Goal: Task Accomplishment & Management: Use online tool/utility

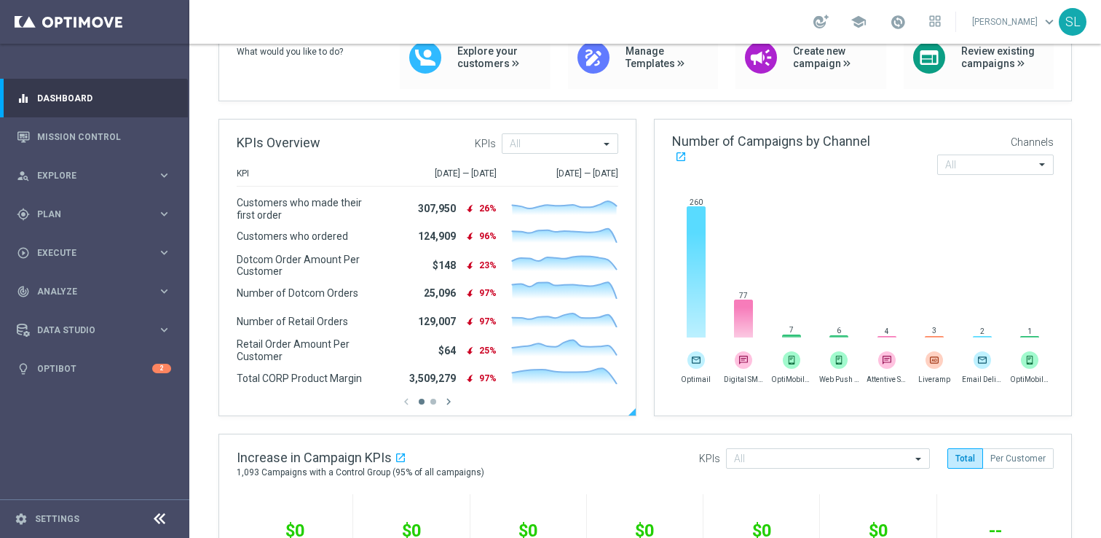
scroll to position [152, 0]
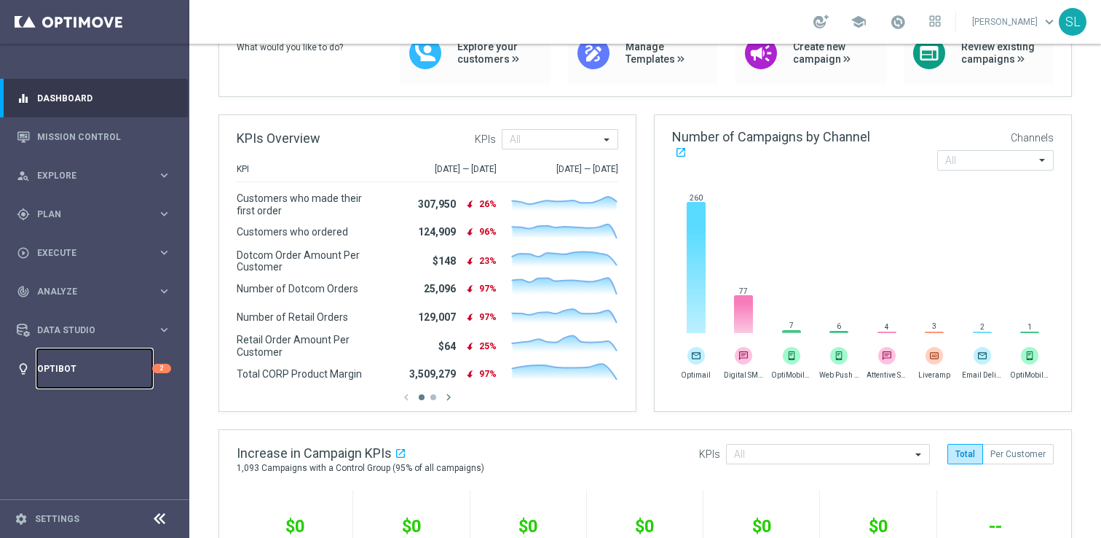
click at [117, 373] on link "Optibot" at bounding box center [94, 368] width 115 height 39
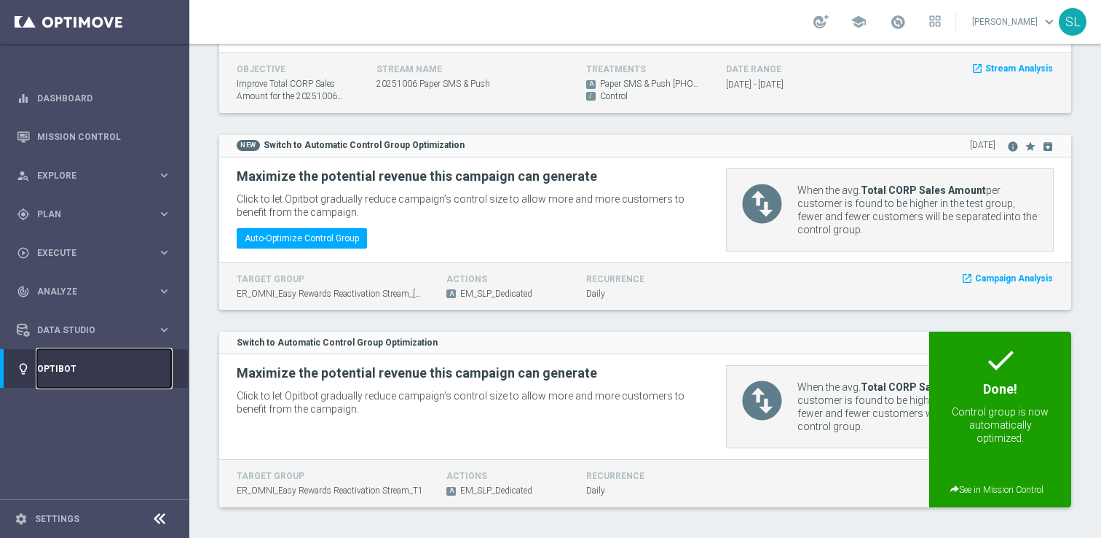
scroll to position [5227, 0]
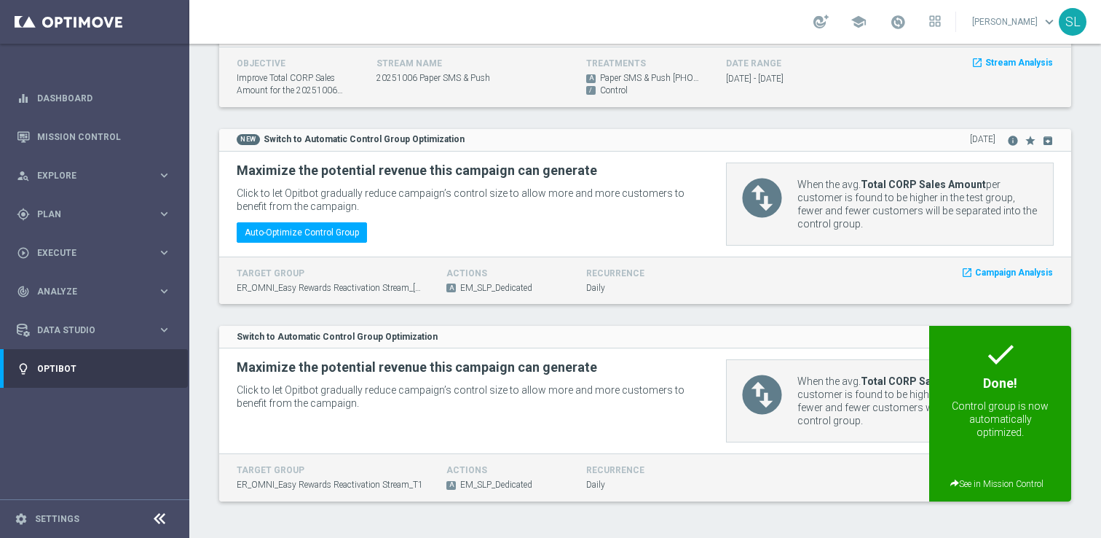
click at [993, 397] on div "Control group is now automatically optimized." at bounding box center [1000, 419] width 129 height 47
click at [986, 482] on span "See in Mission Control" at bounding box center [997, 484] width 93 height 10
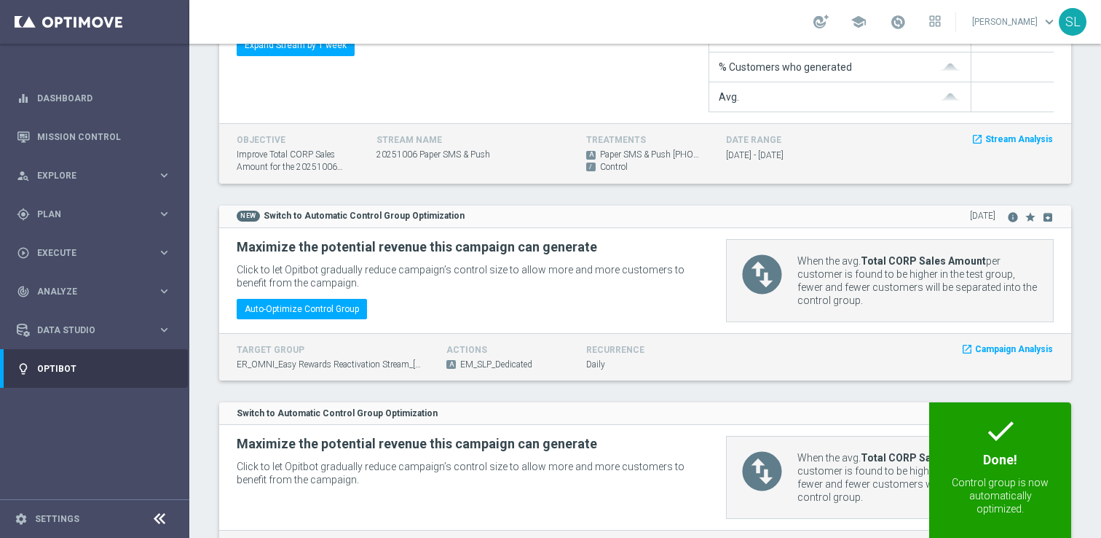
scroll to position [5149, 0]
click at [293, 318] on button "Auto-Optimize Control Group" at bounding box center [302, 309] width 130 height 20
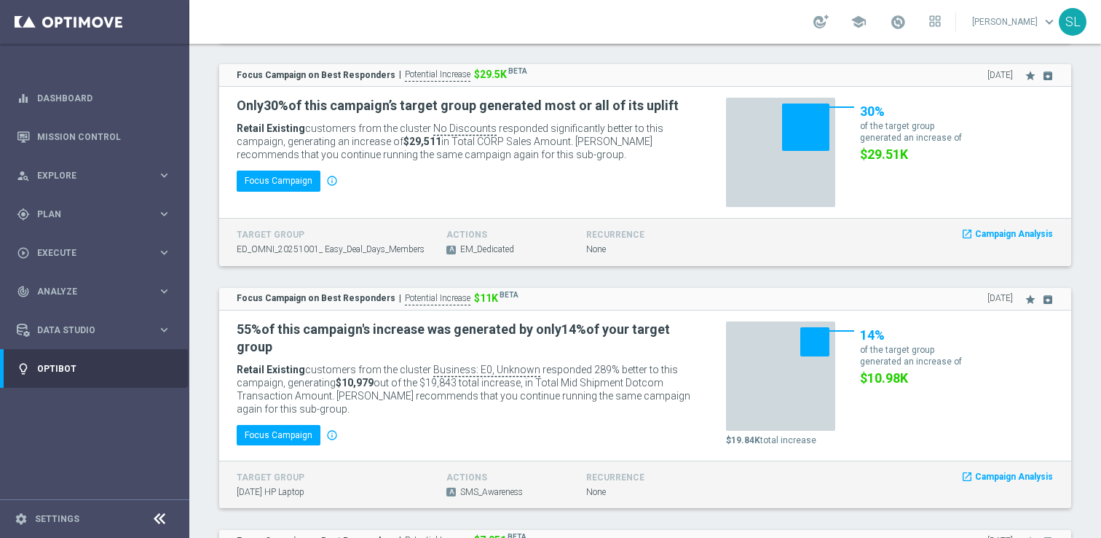
scroll to position [2922, 0]
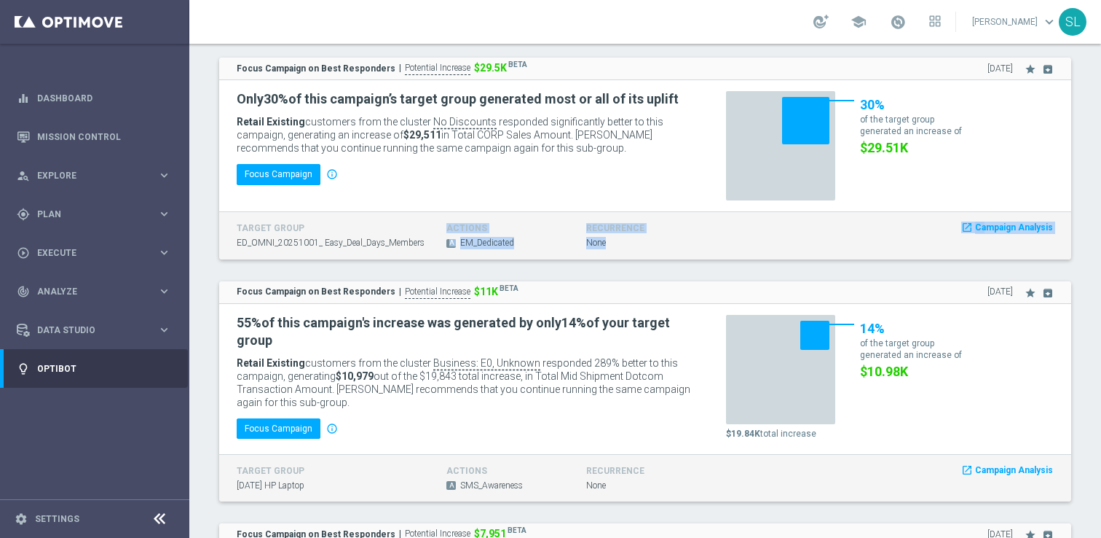
drag, startPoint x: 433, startPoint y: 240, endPoint x: 225, endPoint y: 240, distance: 207.6
click at [225, 240] on div "target group ED_OMNI_20251001_ Easy_Deal_Days_Members actions A EM_Dedicated re…" at bounding box center [645, 235] width 852 height 48
click at [278, 244] on span "ED_OMNI_20251001_ Easy_Deal_Days_Members" at bounding box center [331, 243] width 188 height 12
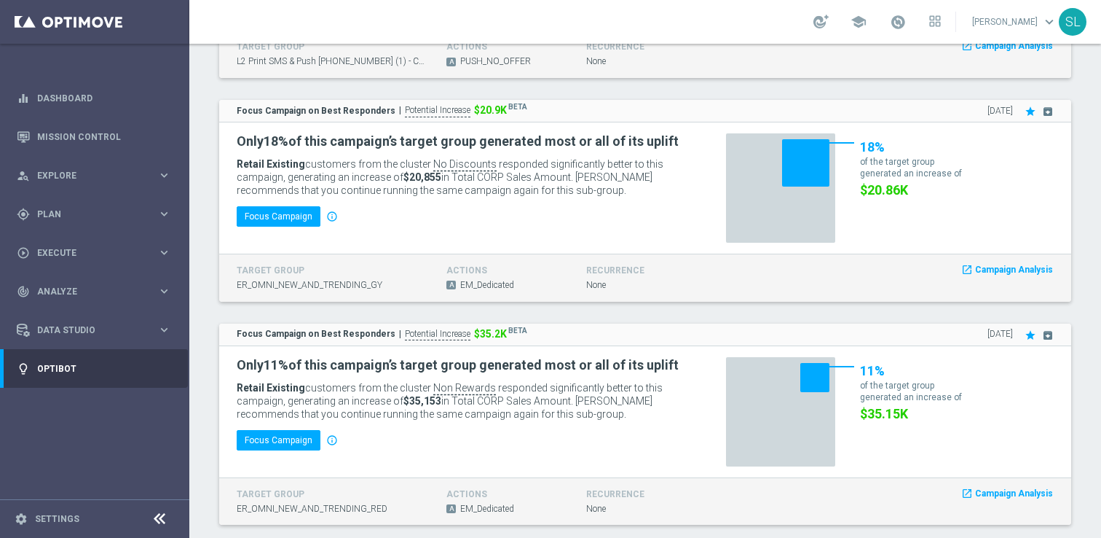
scroll to position [2434, 0]
click at [47, 130] on link "Mission Control" at bounding box center [104, 136] width 134 height 39
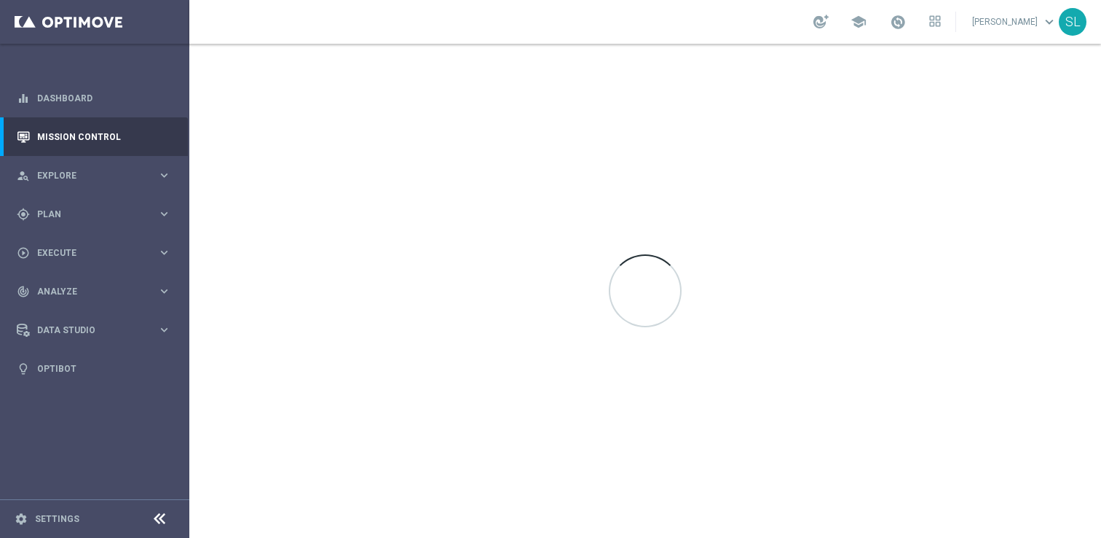
click at [1057, 468] on div at bounding box center [645, 291] width 912 height 494
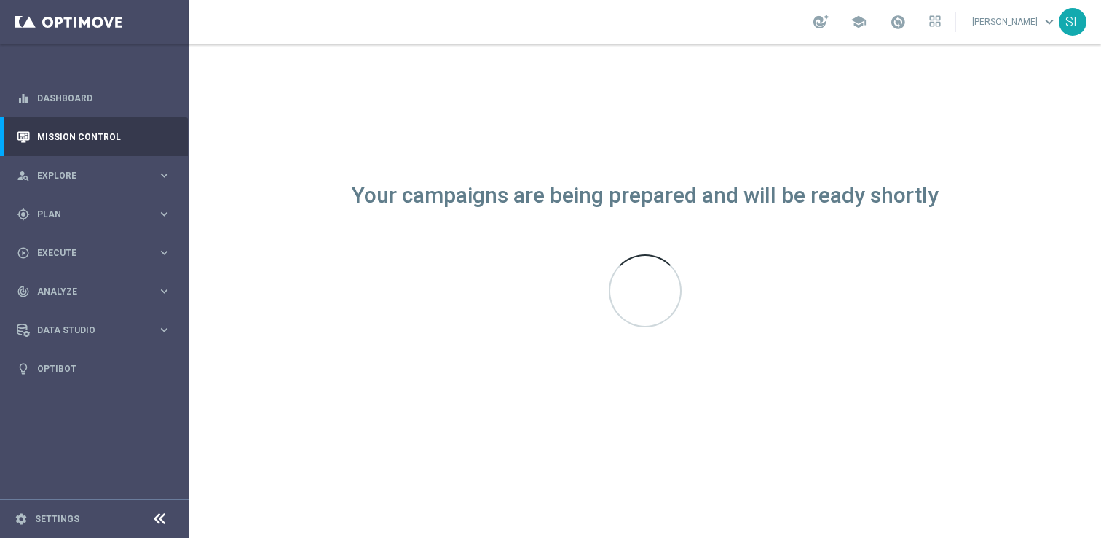
click at [161, 514] on icon at bounding box center [159, 518] width 17 height 17
